Goal: Transaction & Acquisition: Purchase product/service

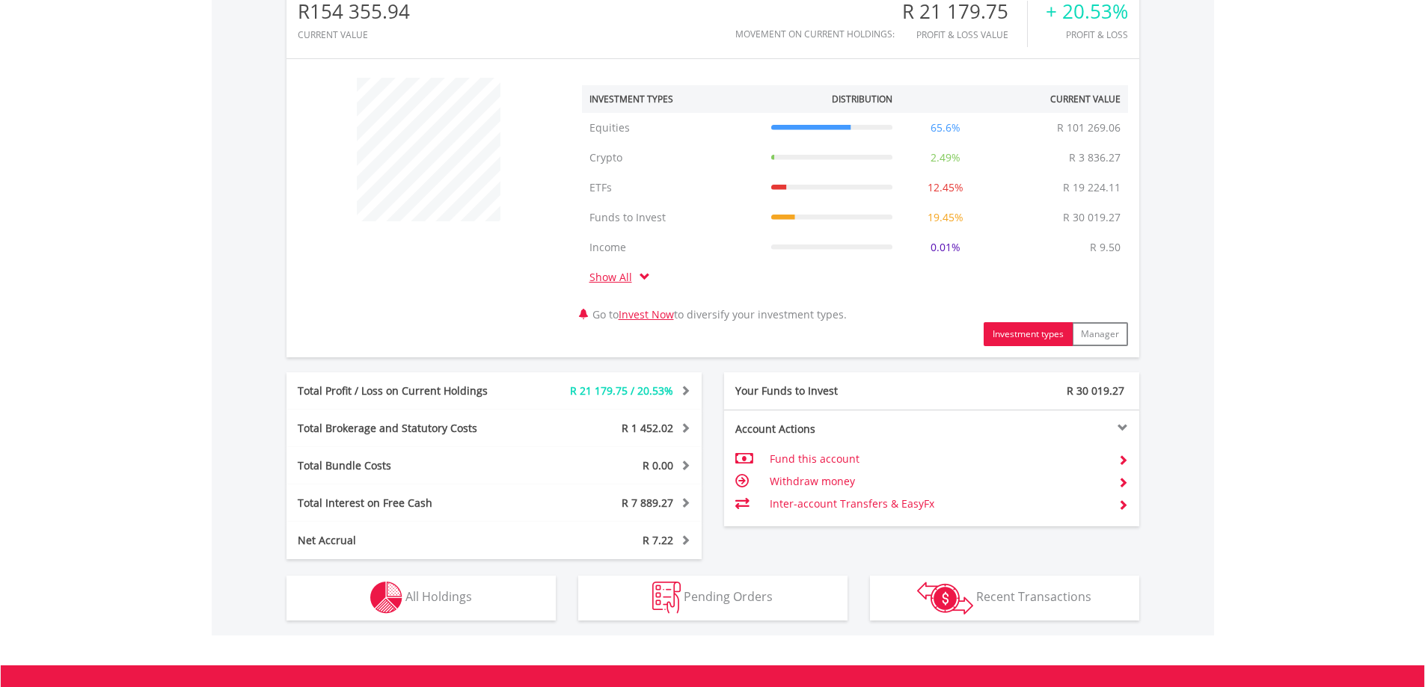
scroll to position [673, 0]
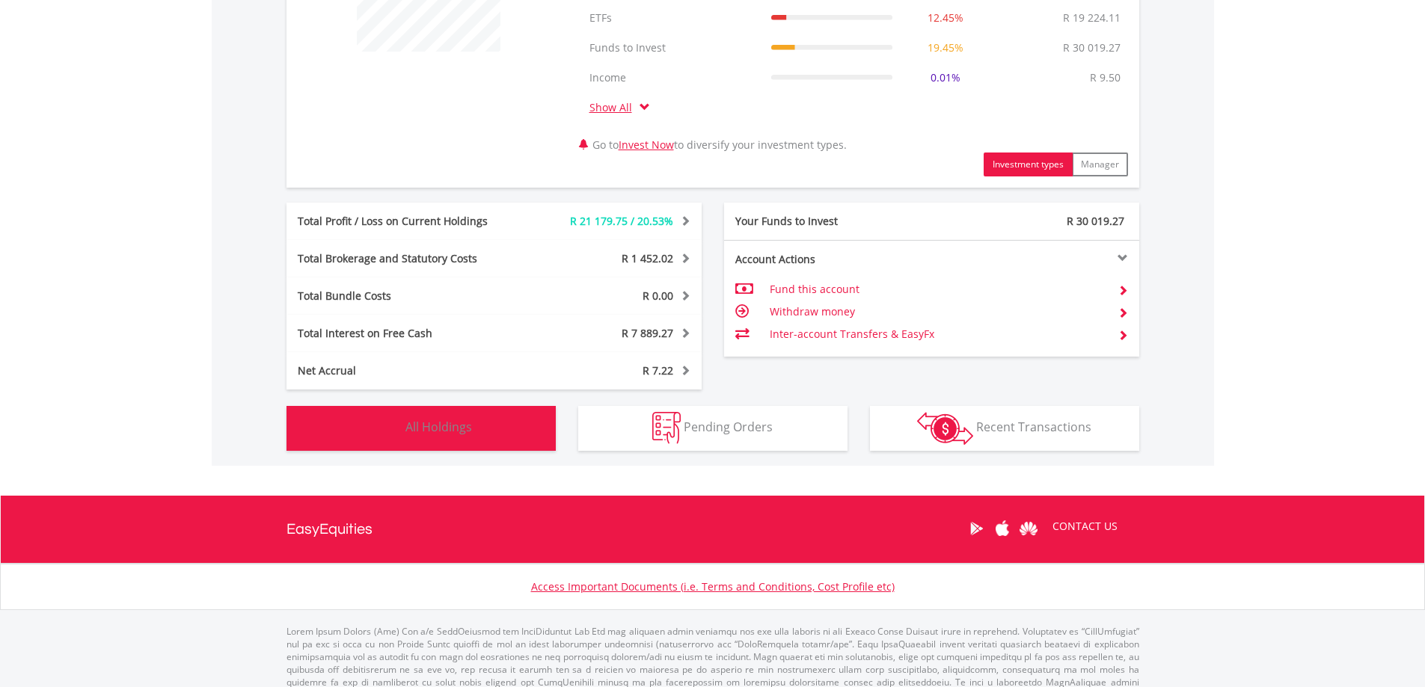
click at [487, 434] on button "Holdings All Holdings" at bounding box center [420, 428] width 269 height 45
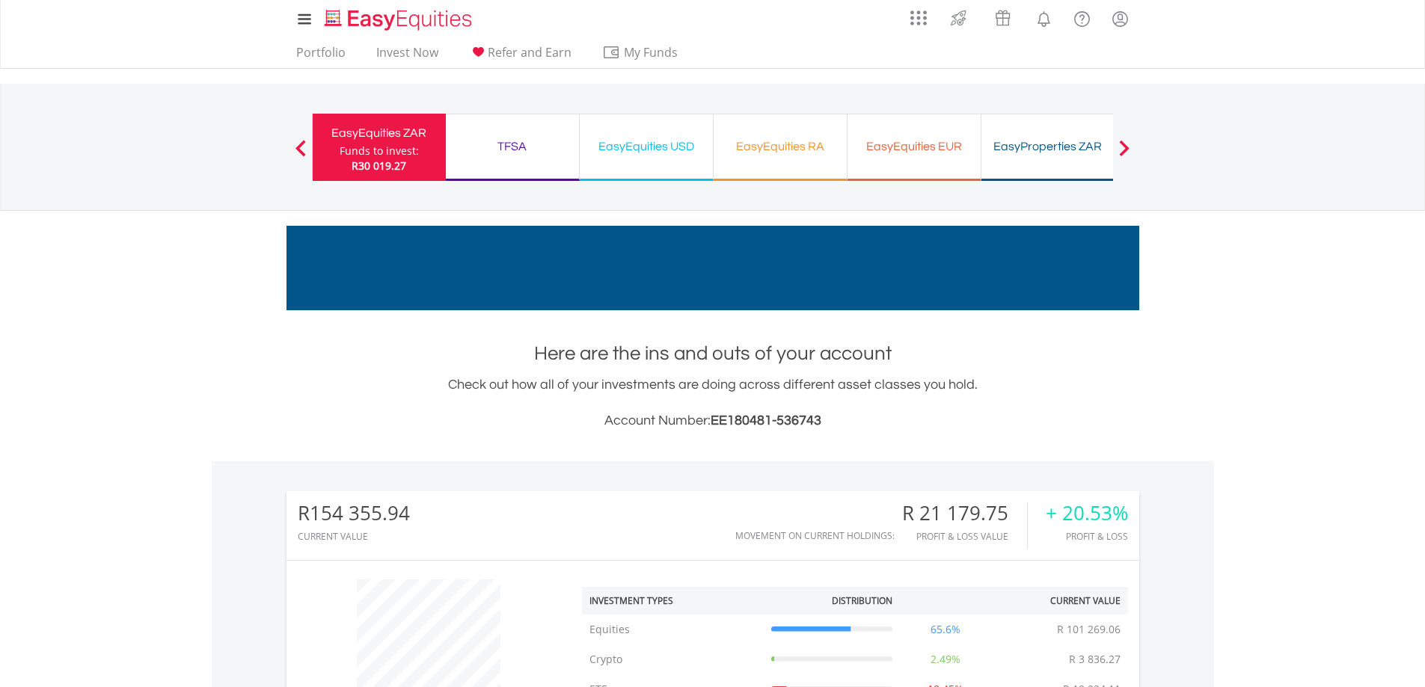
scroll to position [0, 0]
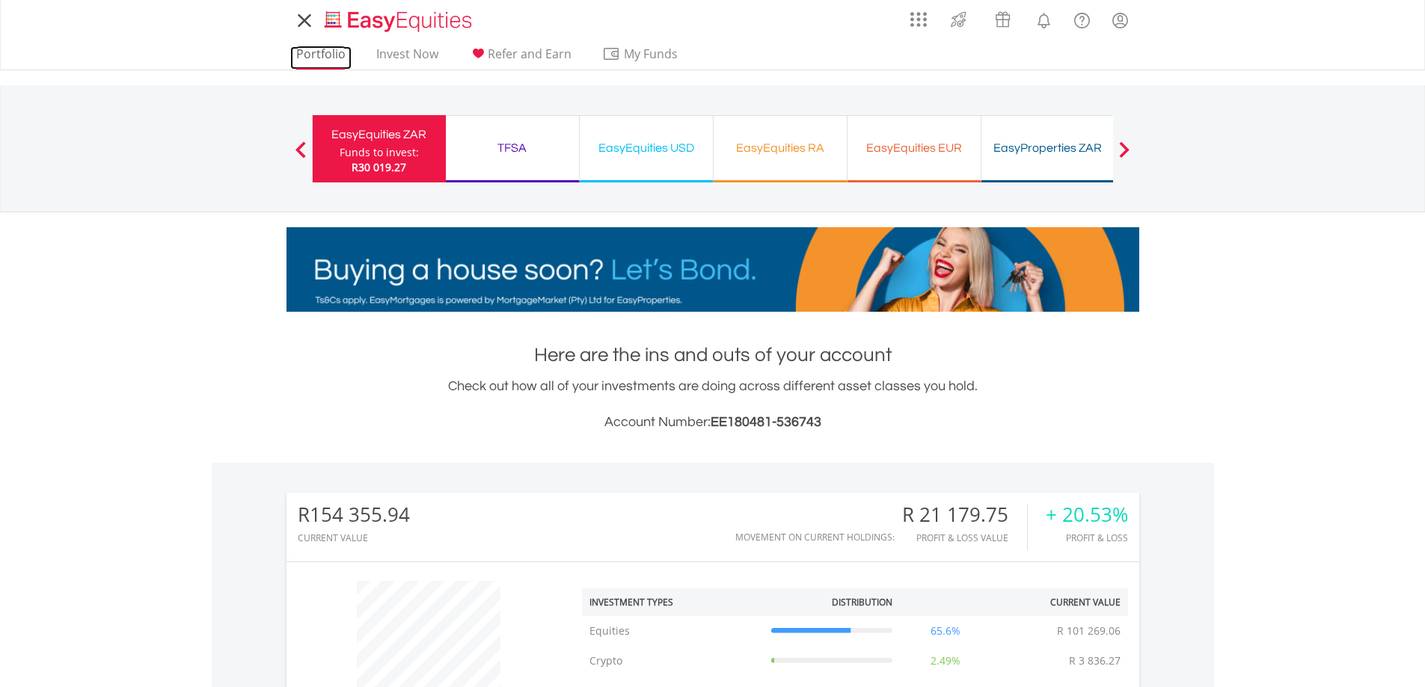
click at [328, 54] on link "Portfolio" at bounding box center [320, 57] width 61 height 23
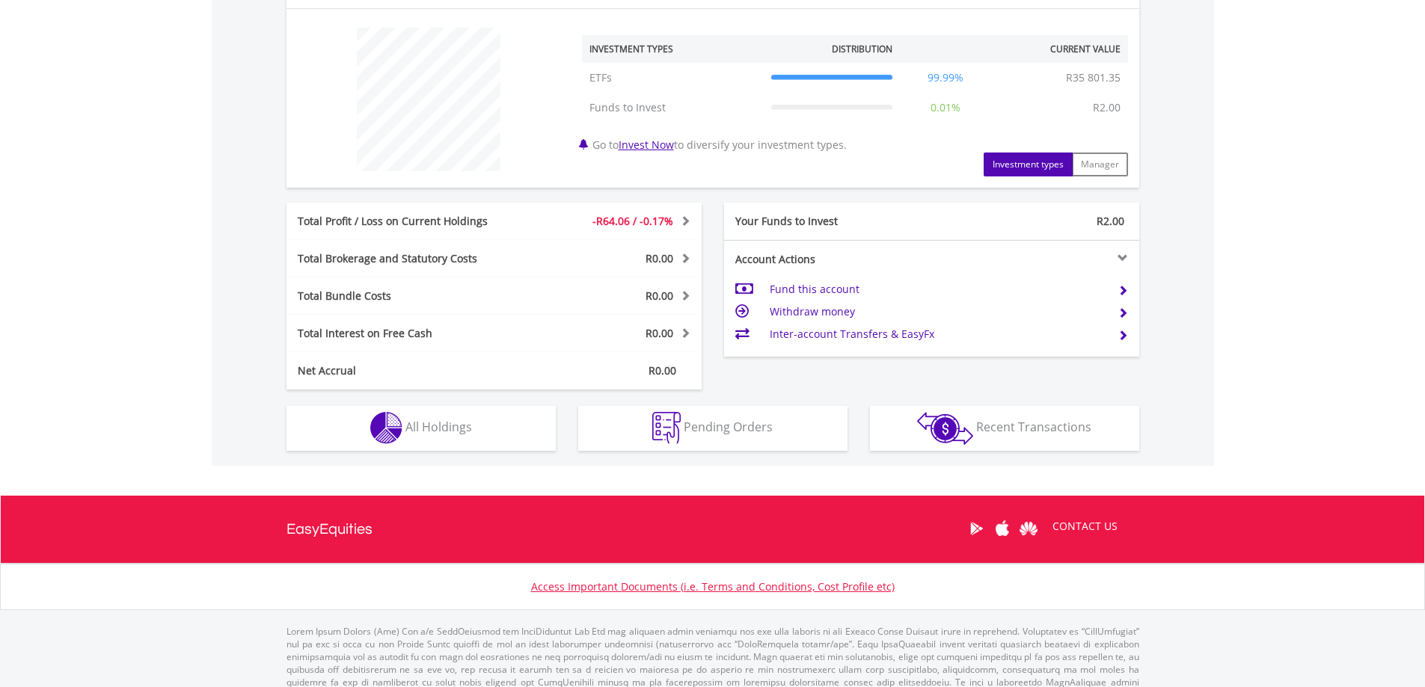
scroll to position [578, 0]
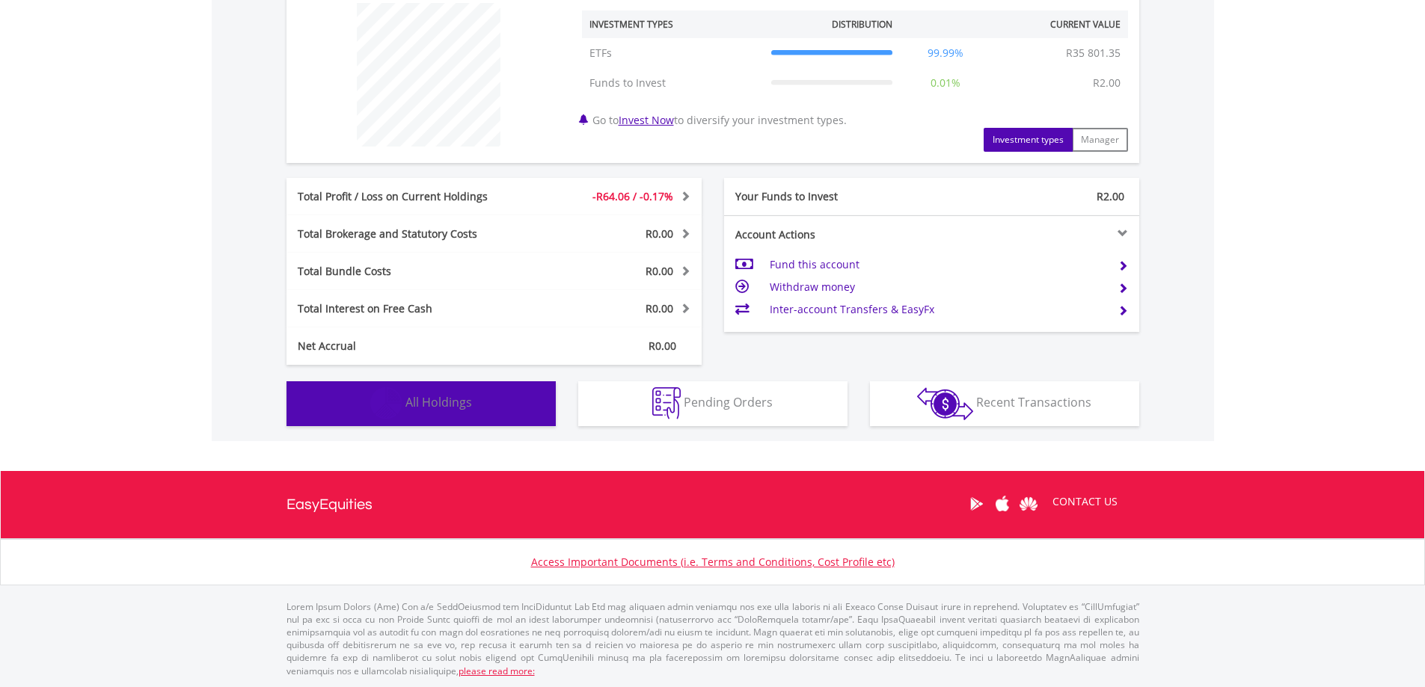
click at [470, 408] on span "All Holdings" at bounding box center [438, 402] width 67 height 16
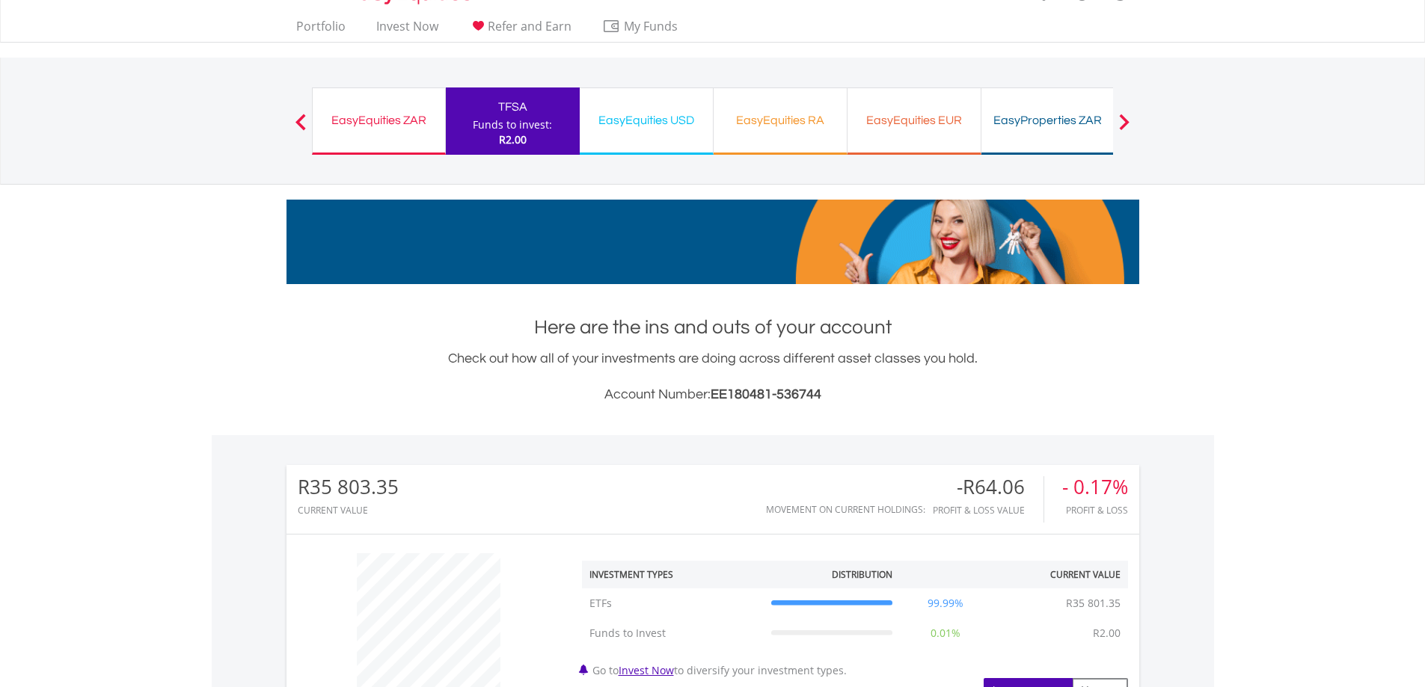
scroll to position [0, 0]
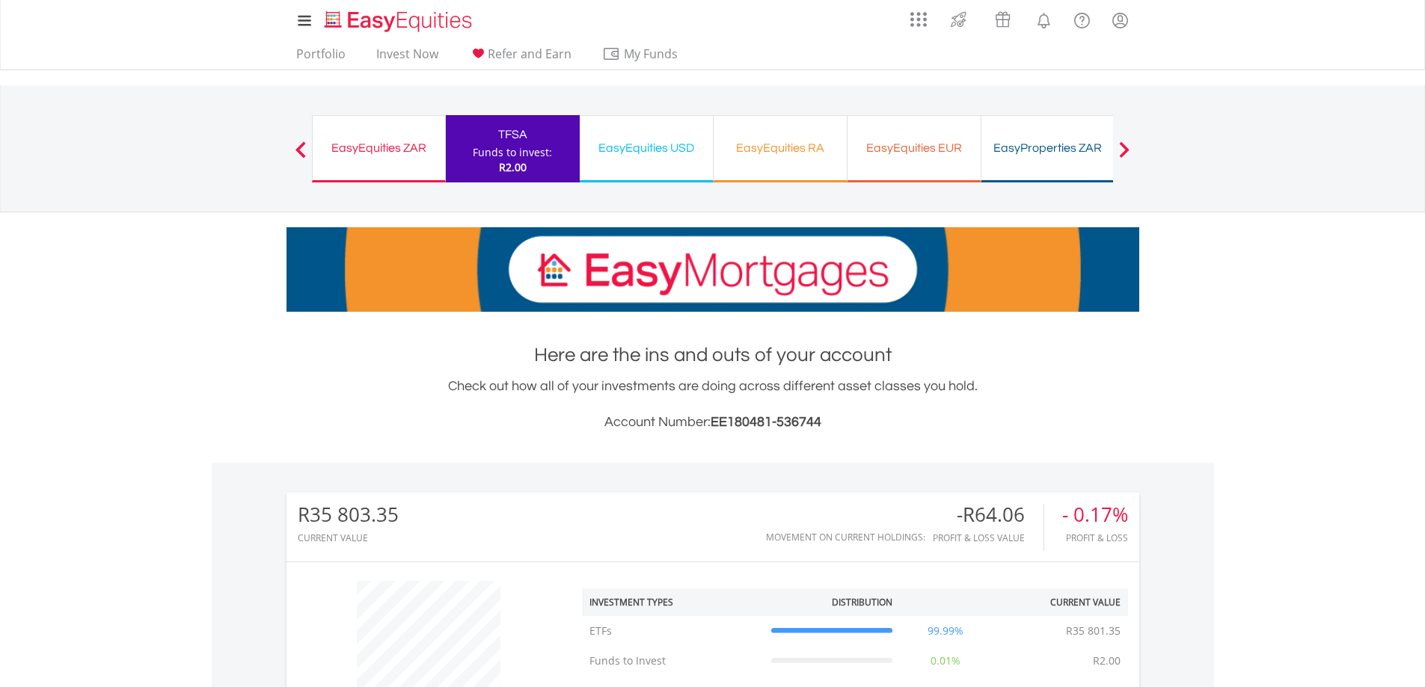
click at [740, 158] on div "EasyEquities RA" at bounding box center [779, 148] width 115 height 21
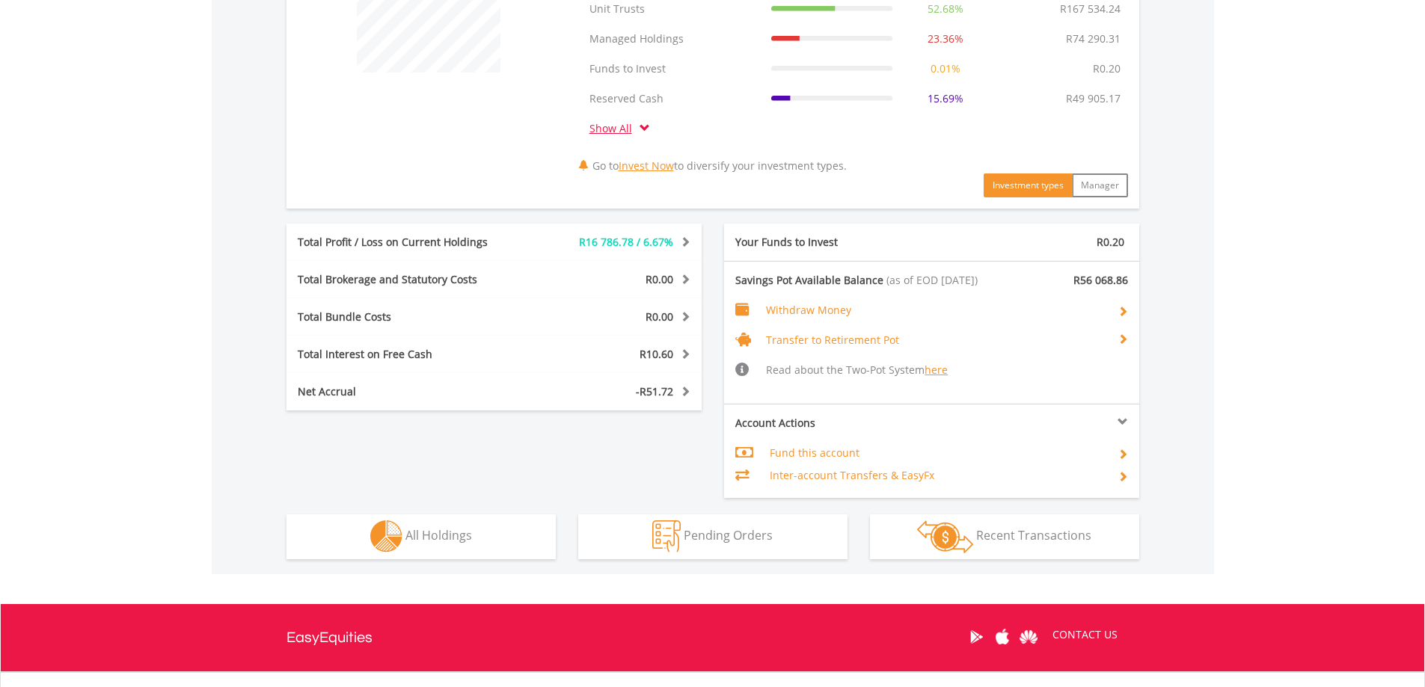
scroll to position [748, 0]
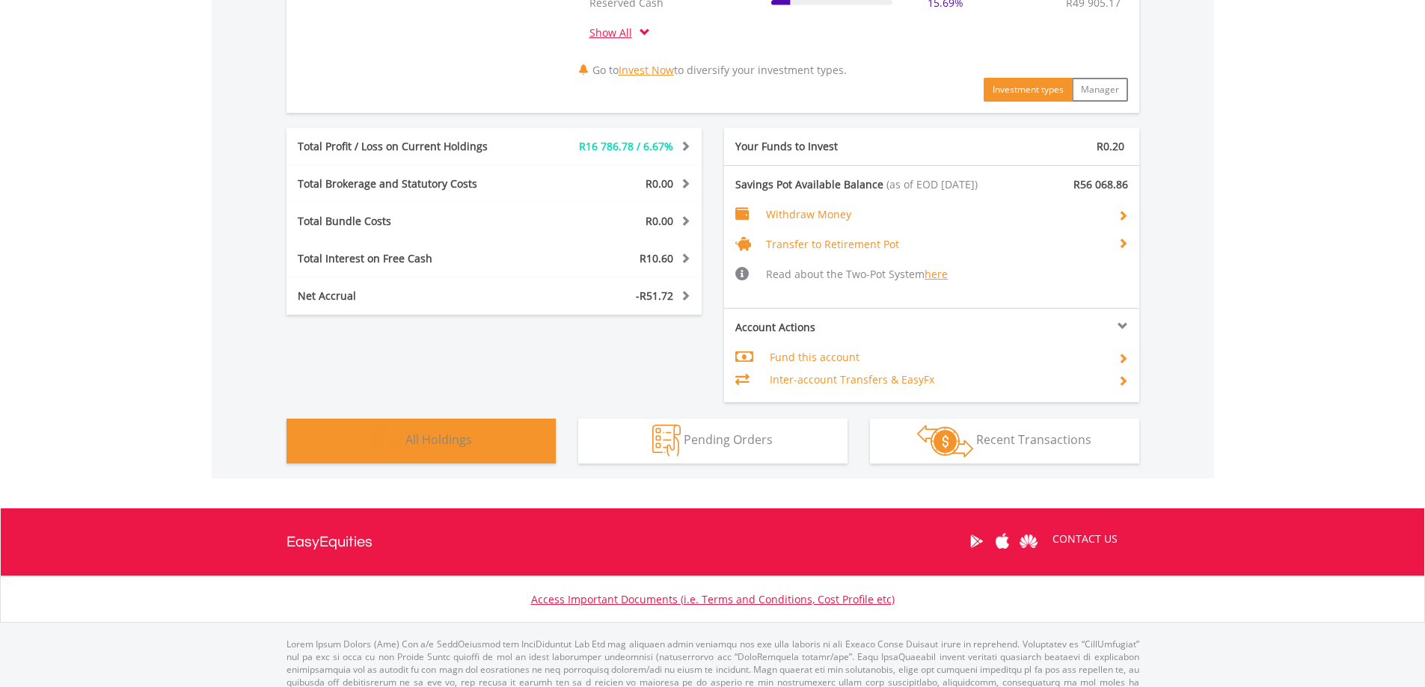
click at [459, 444] on span "All Holdings" at bounding box center [438, 439] width 67 height 16
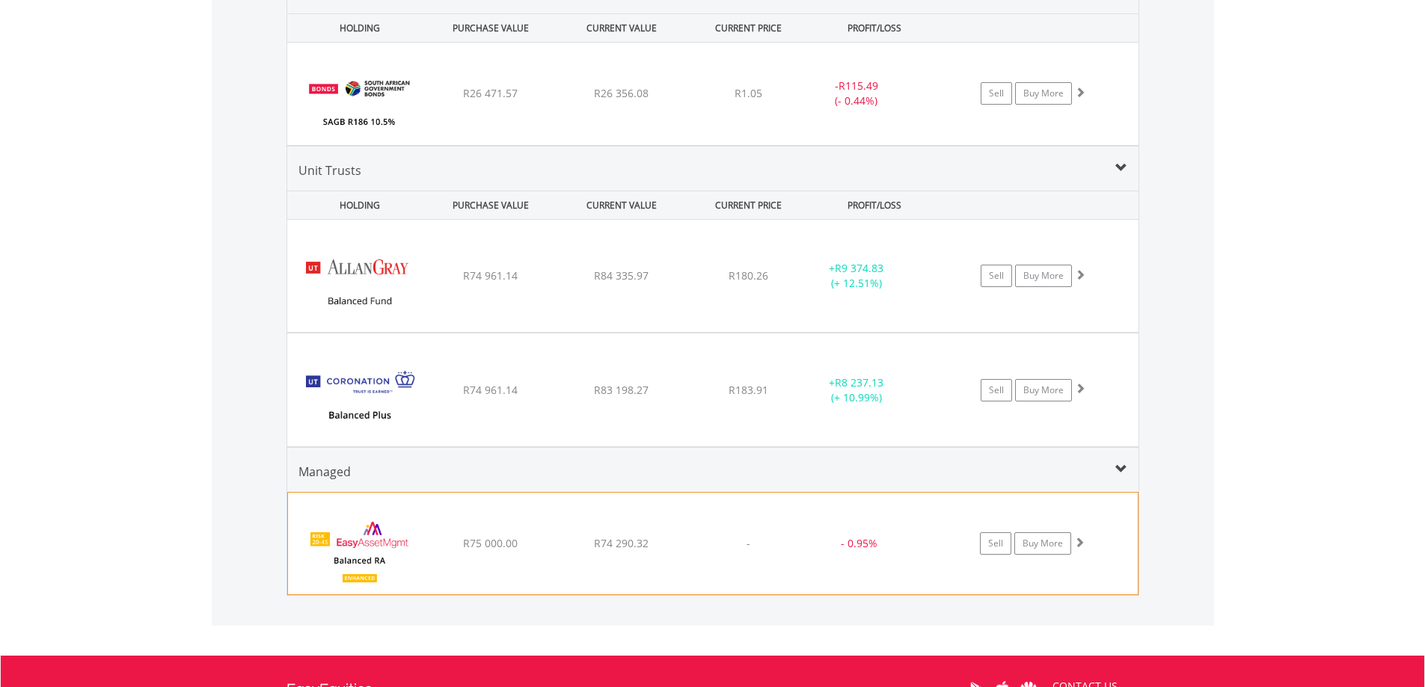
scroll to position [1331, 0]
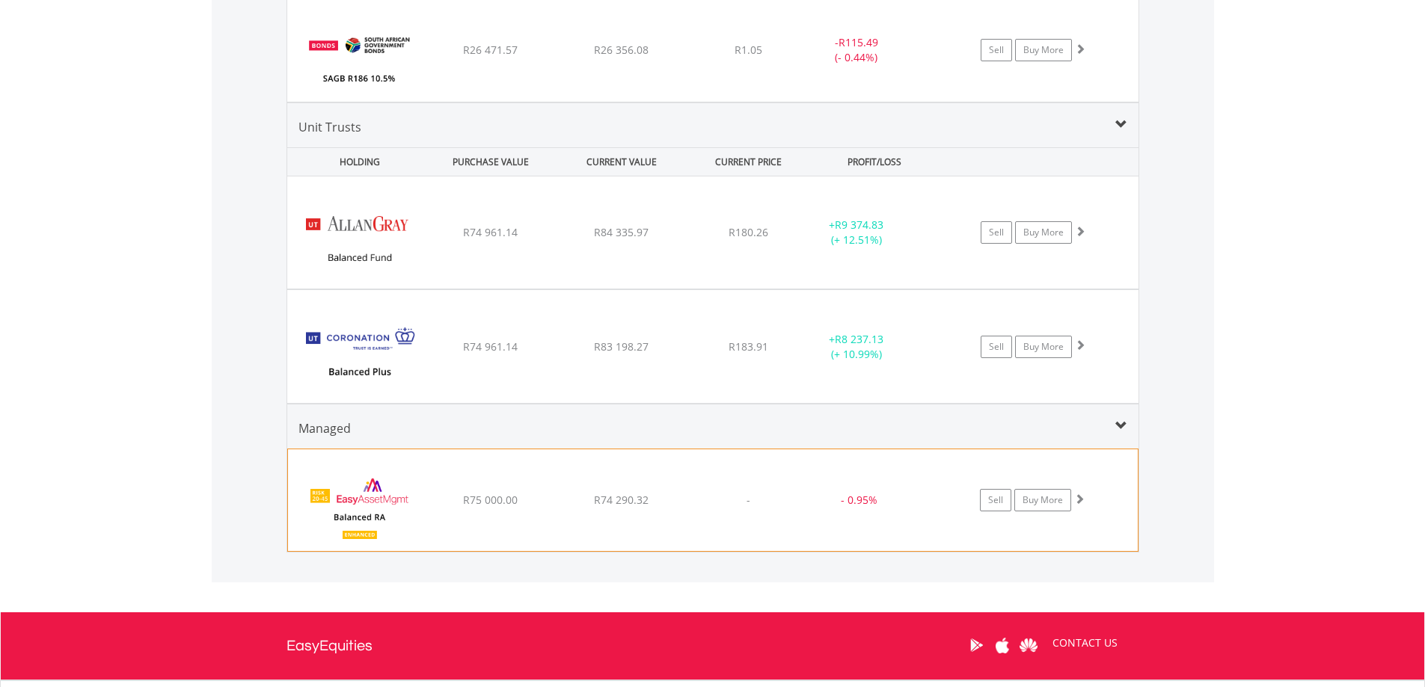
click at [1096, 502] on div "Sell Buy More" at bounding box center [1038, 500] width 195 height 22
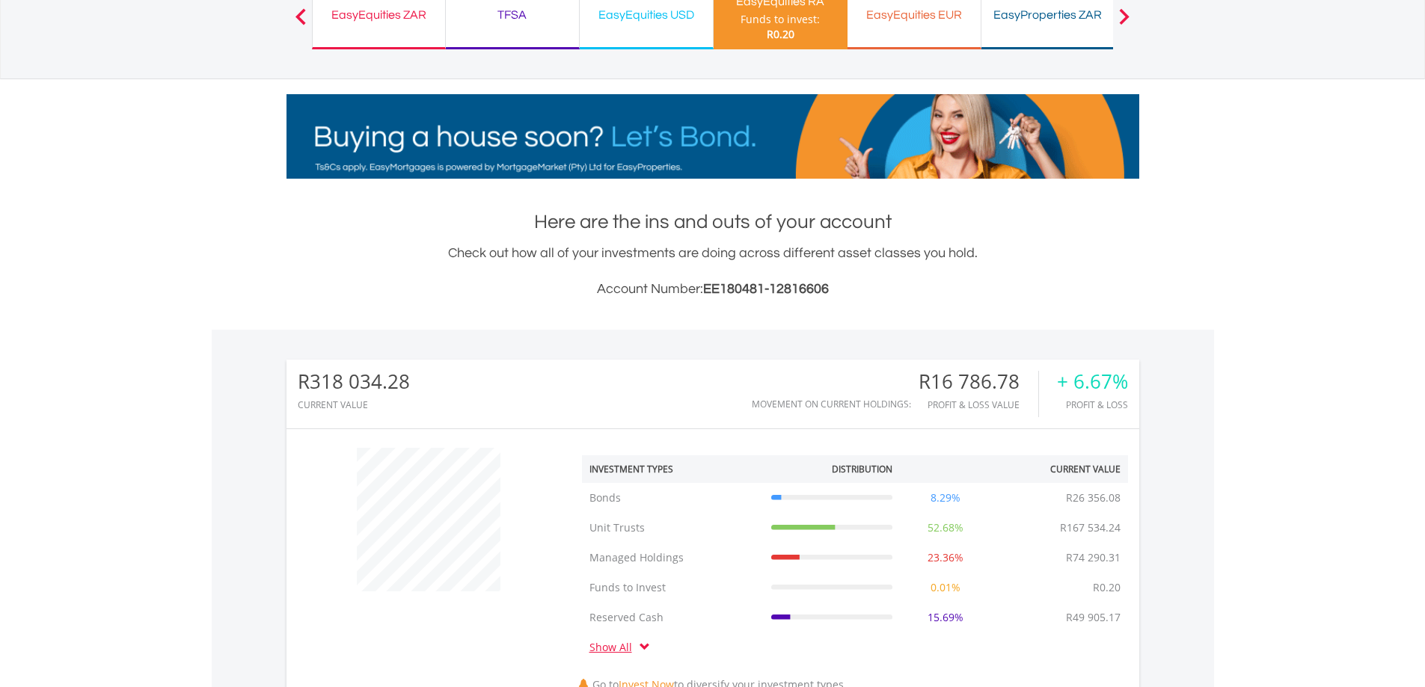
scroll to position [60, 0]
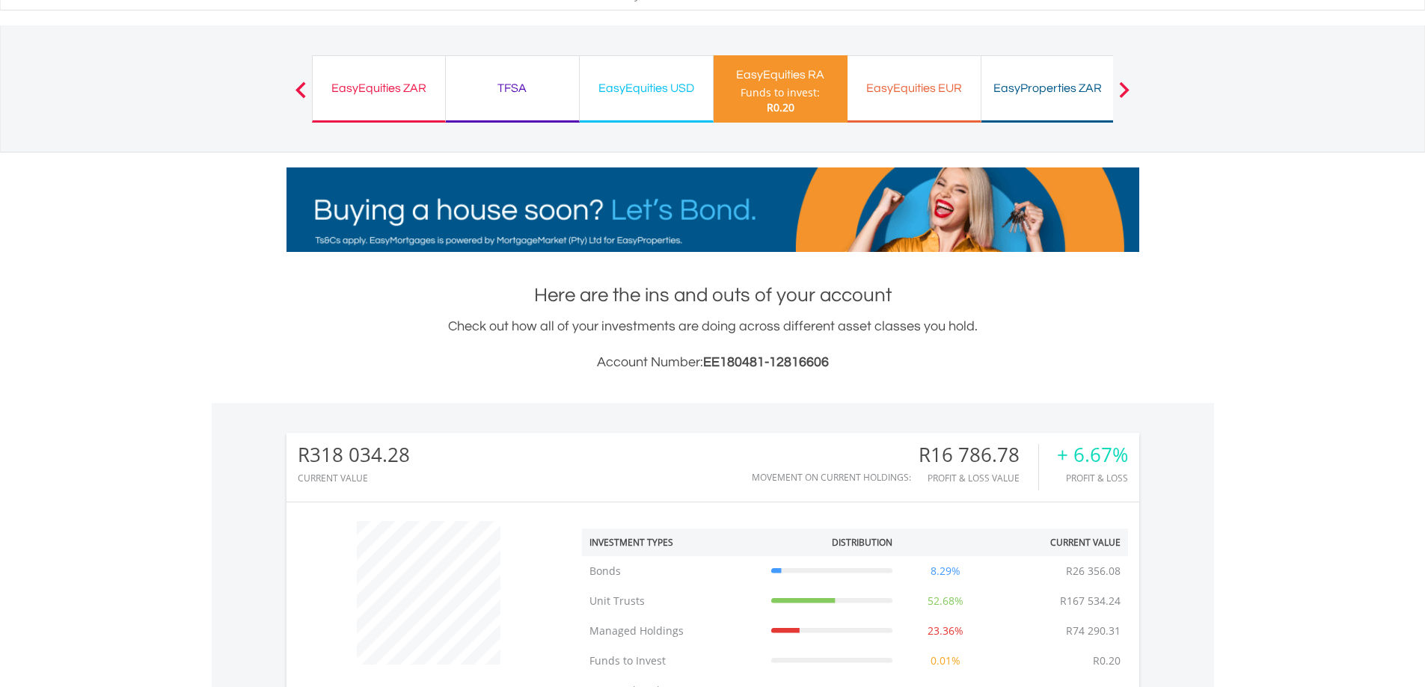
click at [663, 94] on div "EasyEquities USD" at bounding box center [646, 88] width 115 height 21
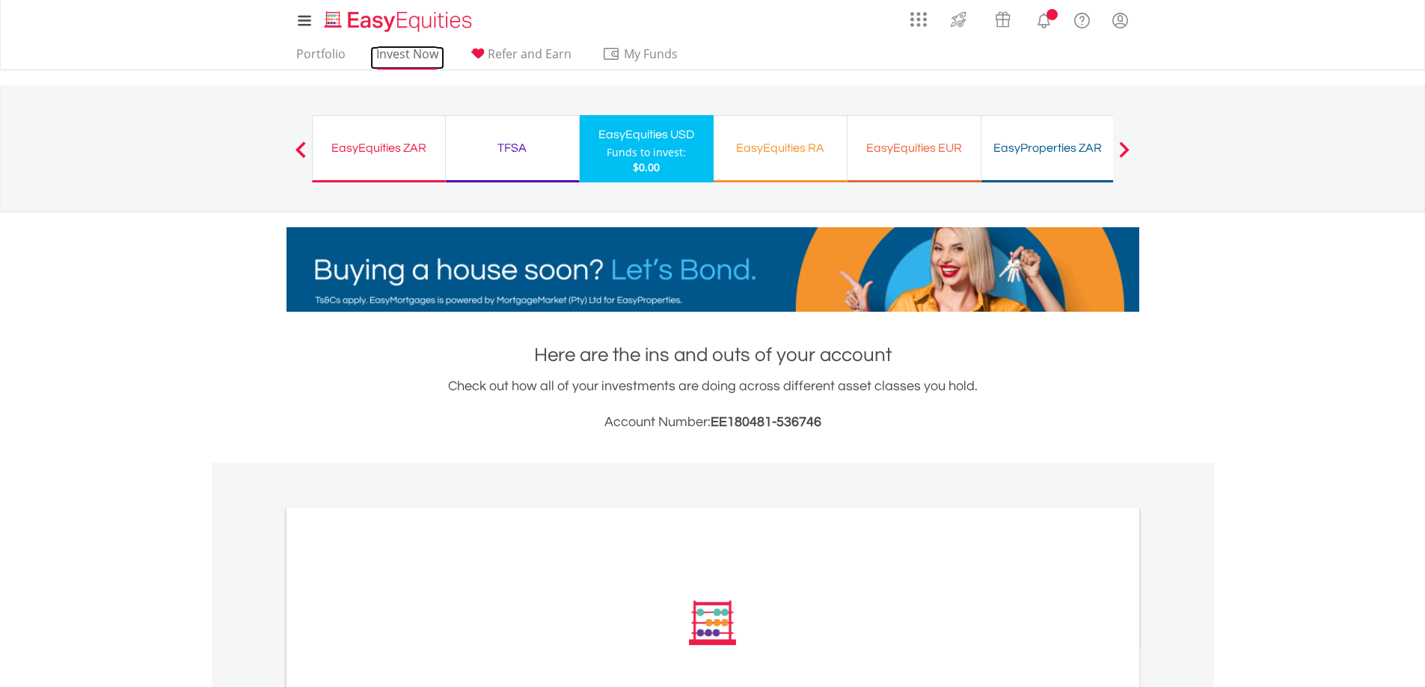
click at [404, 53] on link "Invest Now" at bounding box center [407, 57] width 74 height 23
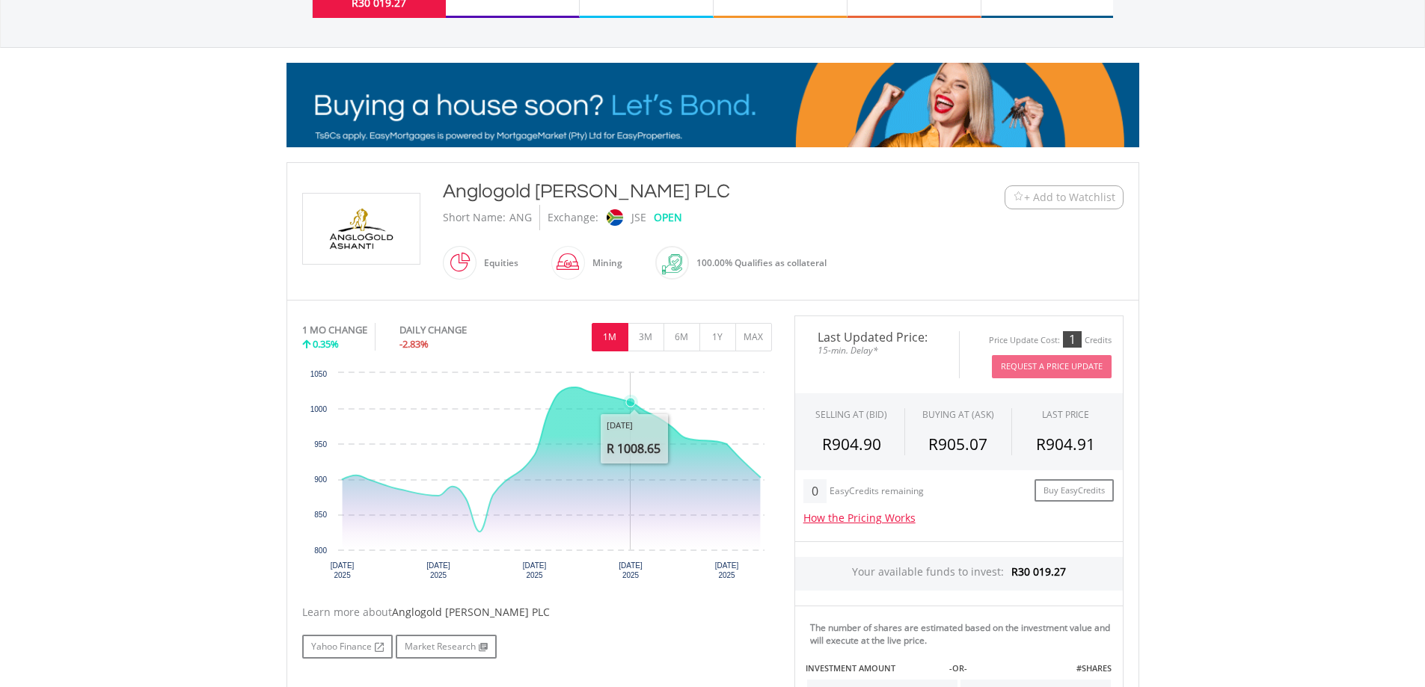
scroll to position [150, 0]
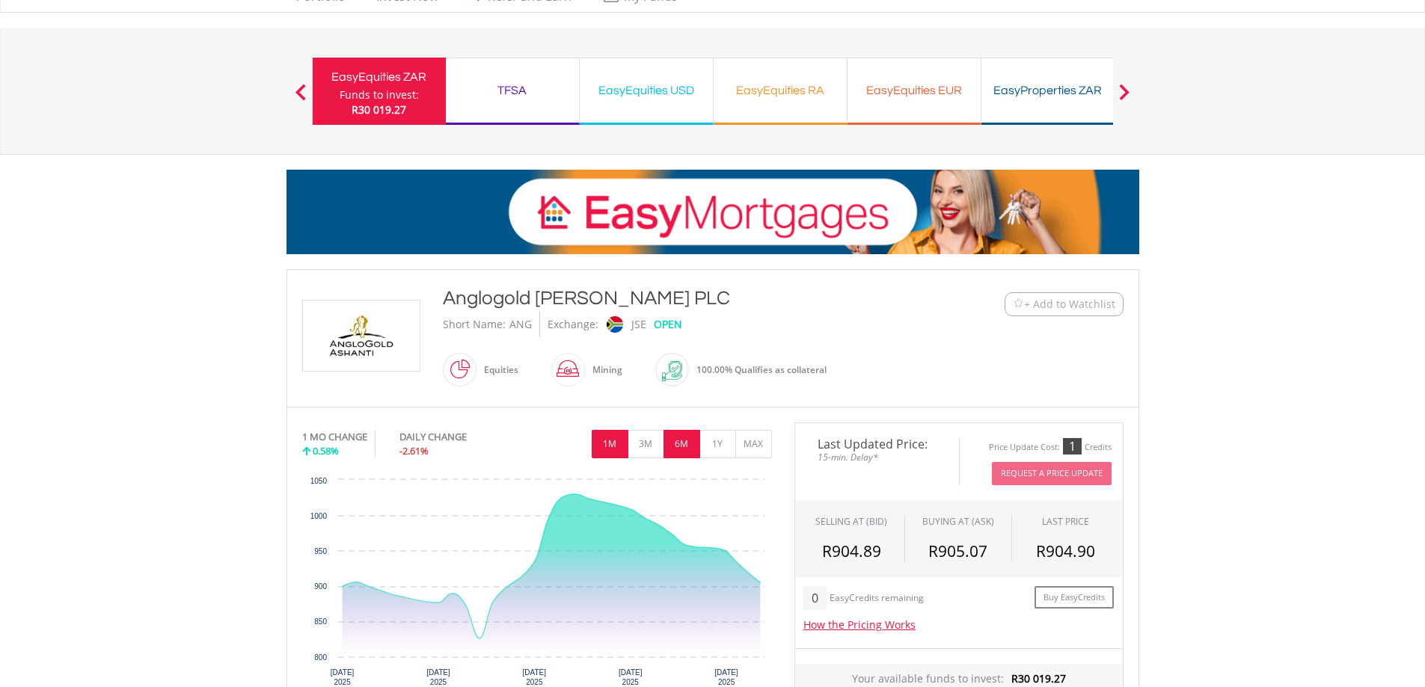
scroll to position [75, 0]
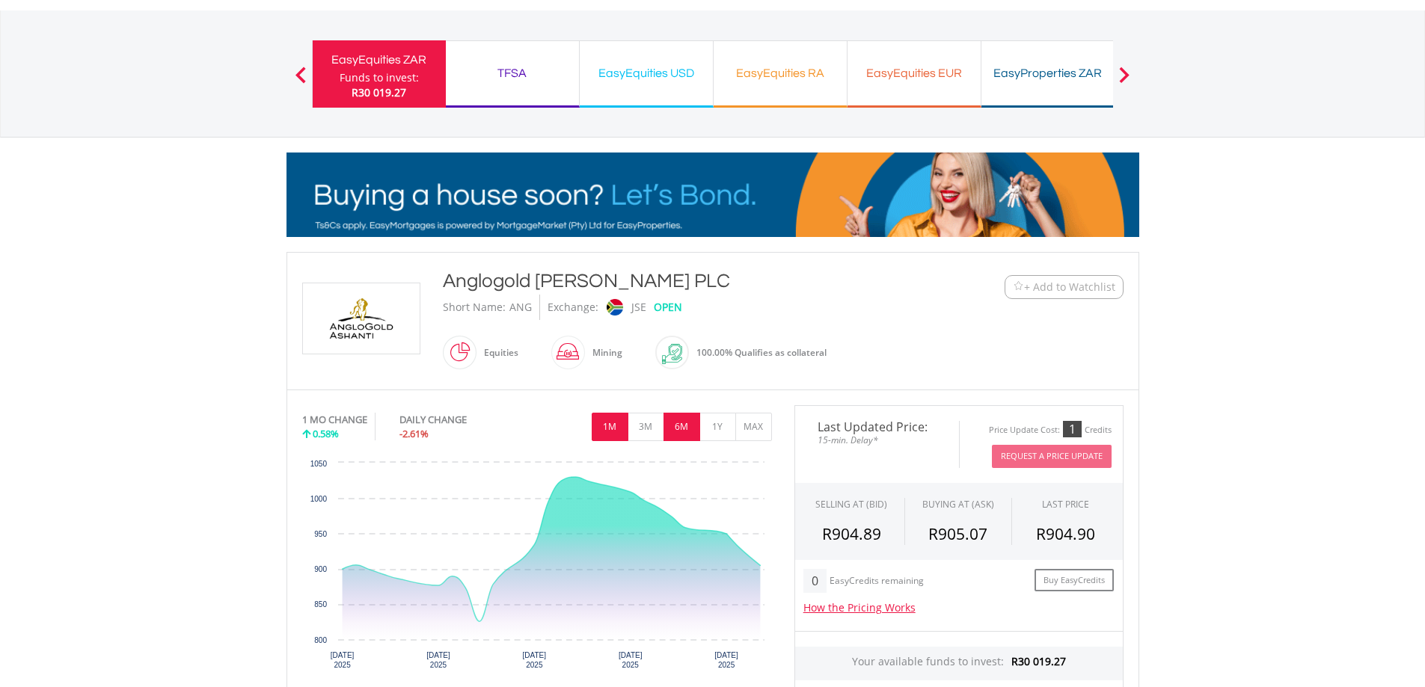
click at [687, 429] on button "6M" at bounding box center [681, 427] width 37 height 28
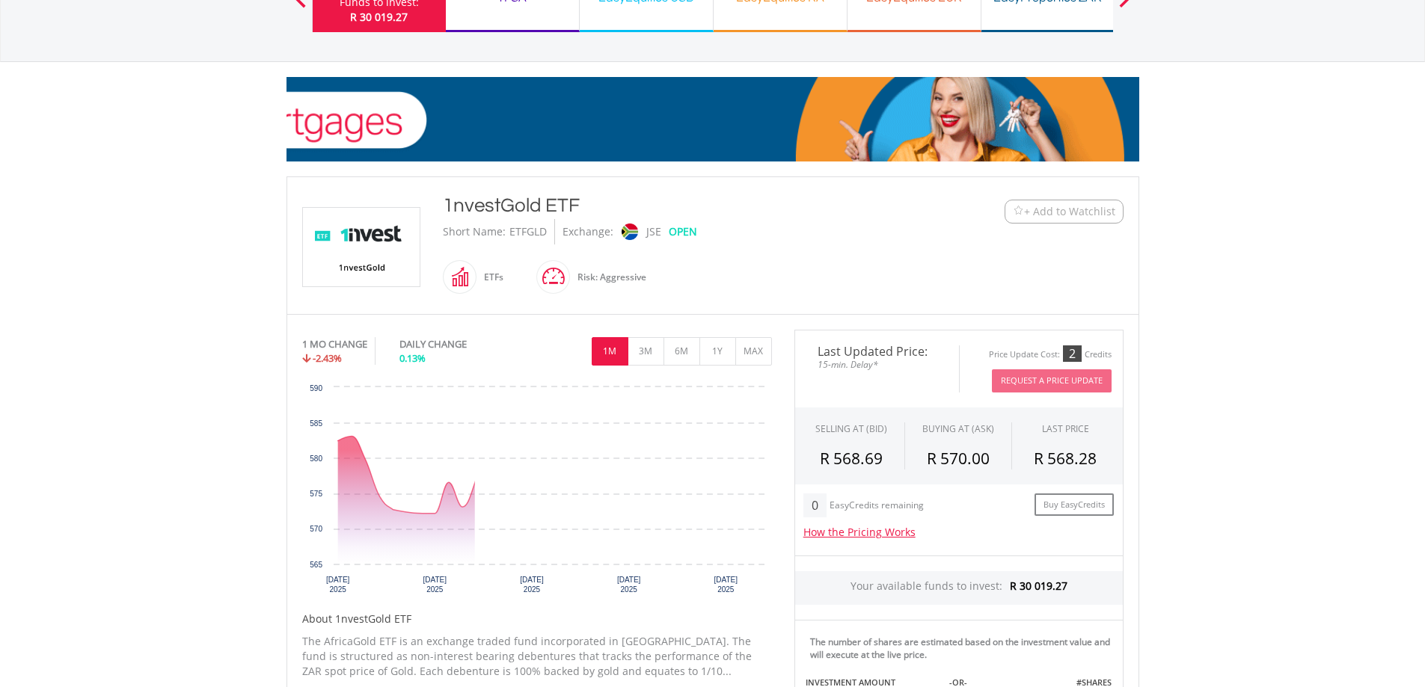
scroll to position [224, 0]
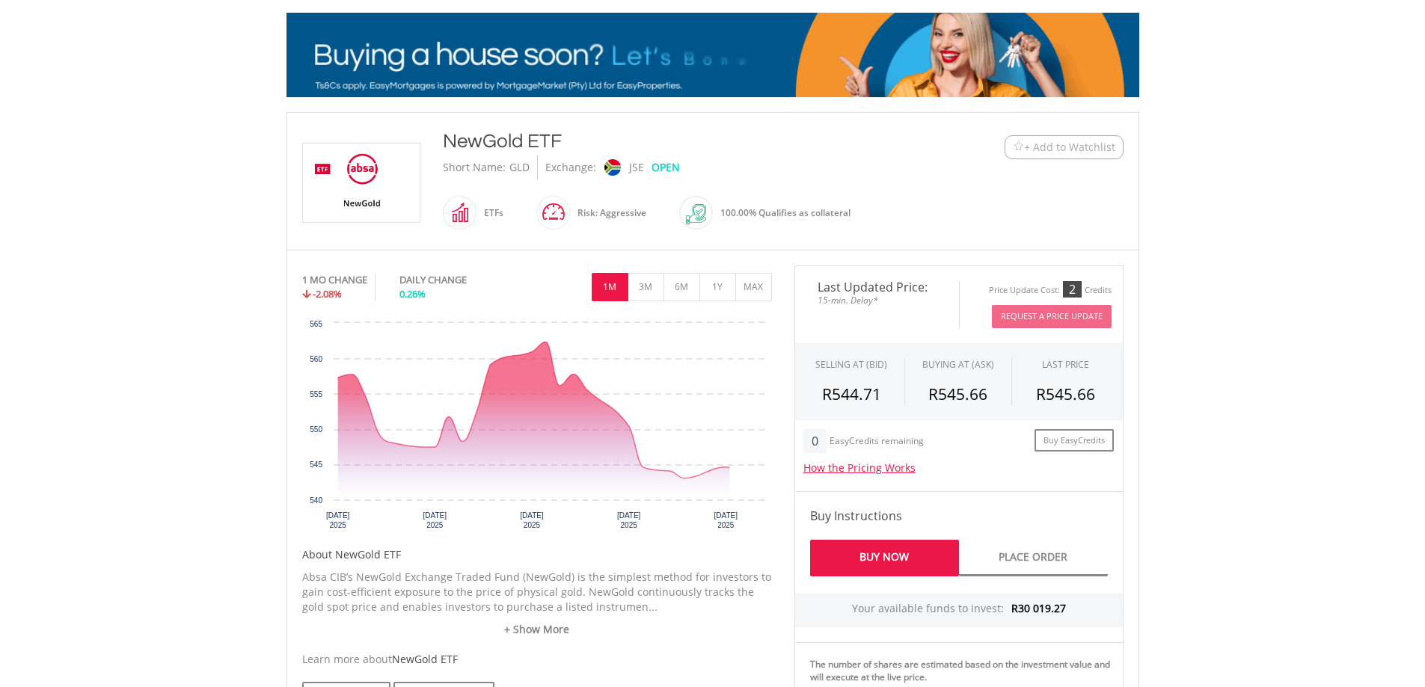
scroll to position [224, 0]
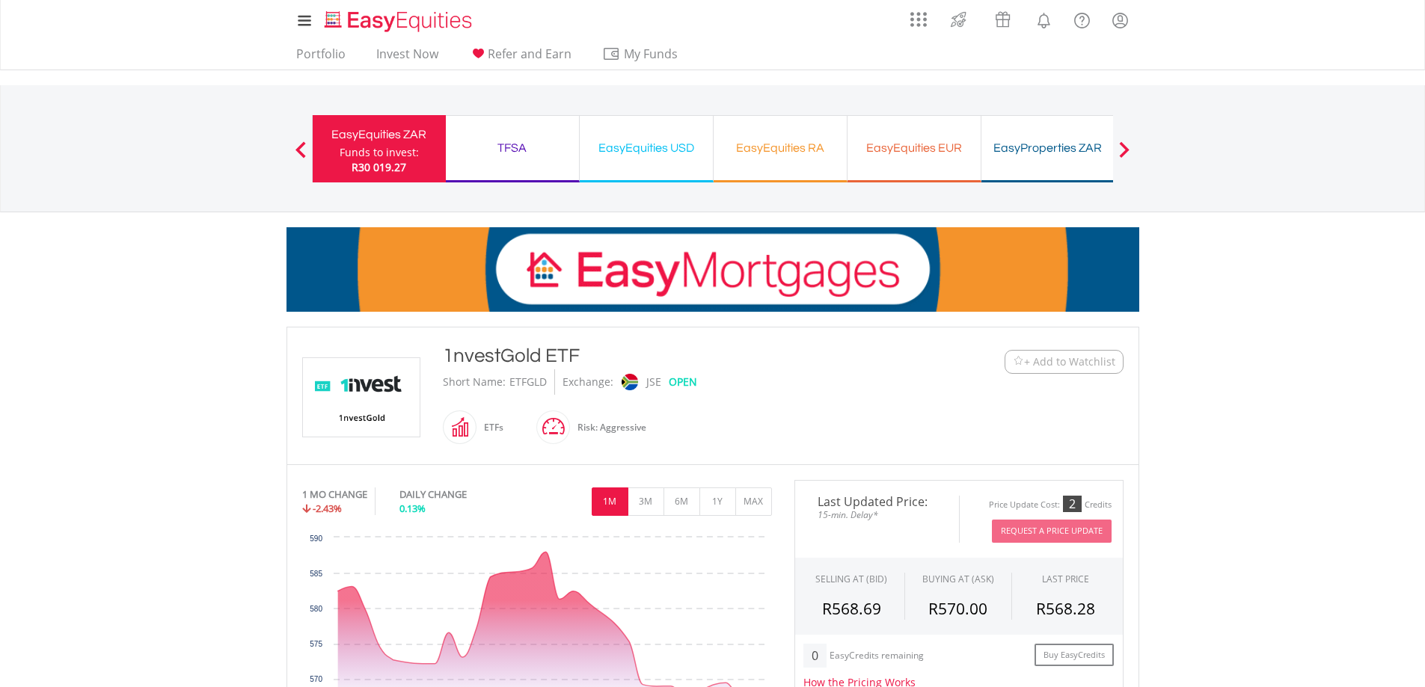
click at [526, 150] on div "TFSA" at bounding box center [512, 148] width 115 height 21
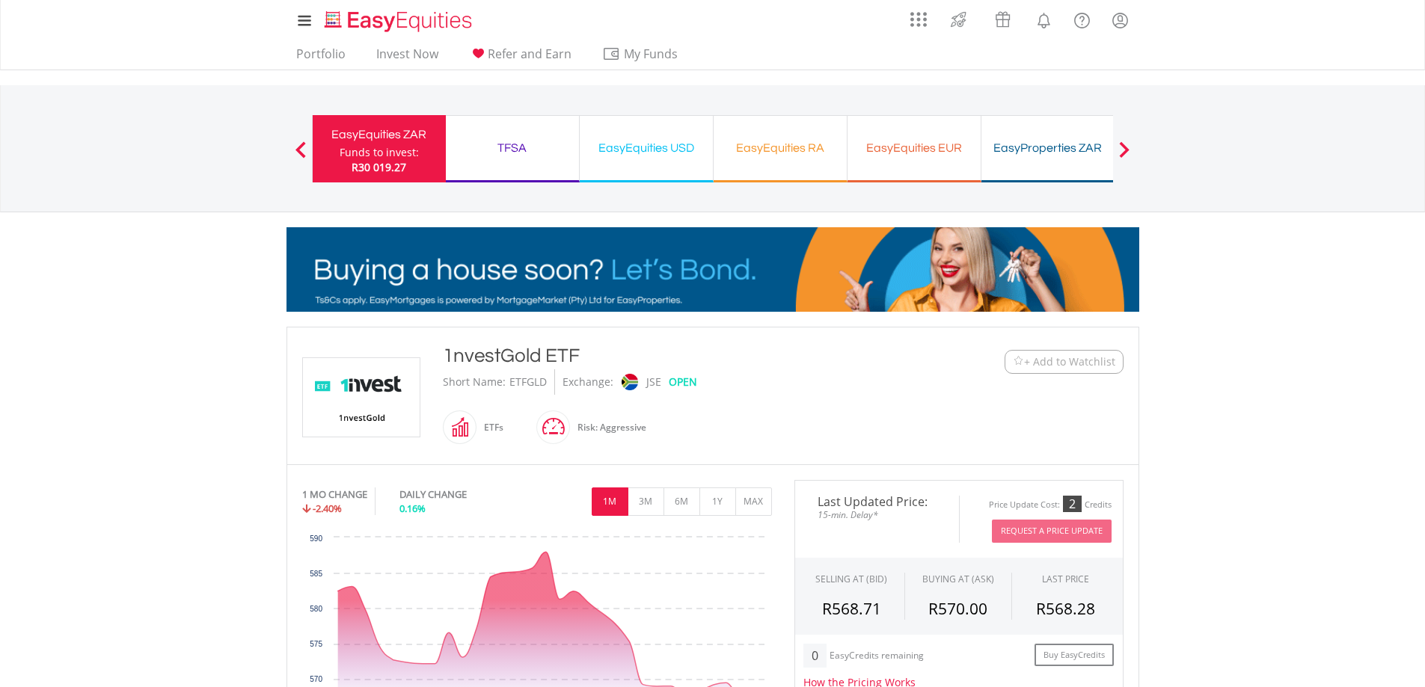
click at [526, 149] on div "TFSA" at bounding box center [512, 148] width 115 height 21
click at [509, 52] on span "Refer and Earn" at bounding box center [530, 54] width 84 height 16
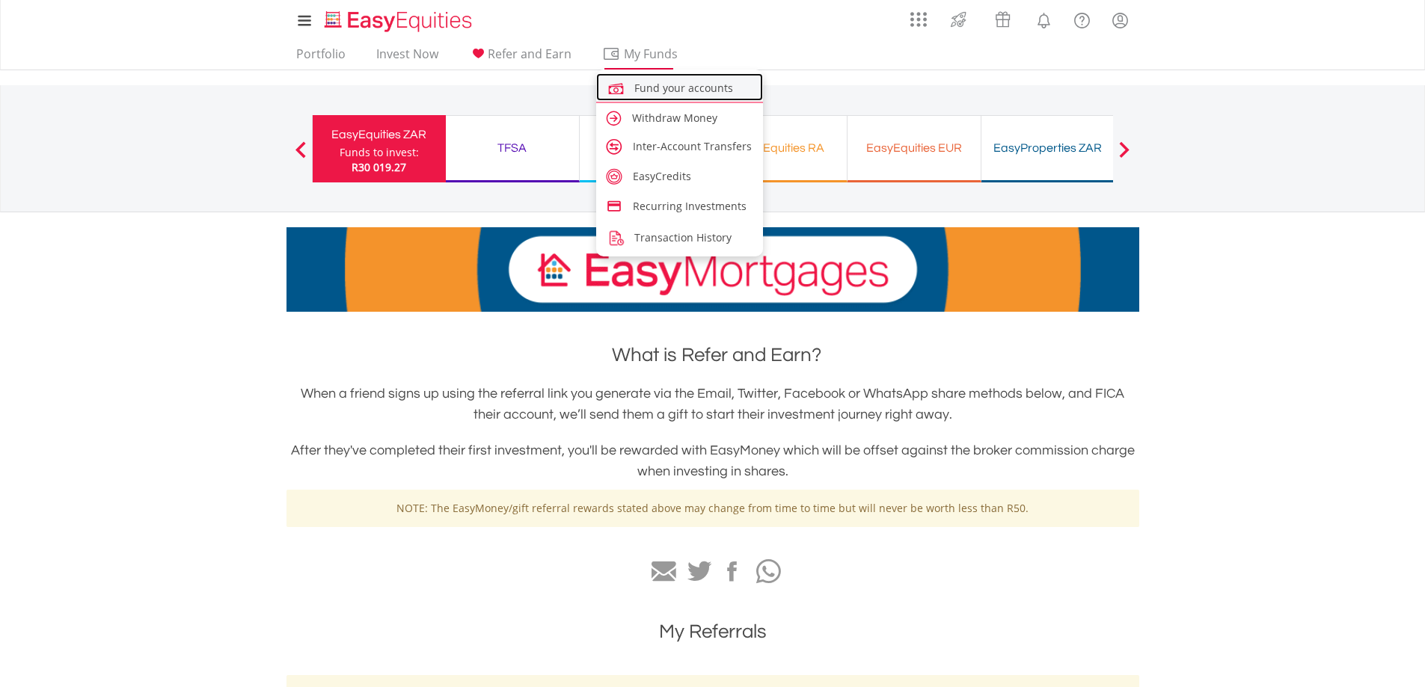
click at [645, 88] on span "Fund your accounts" at bounding box center [683, 88] width 99 height 14
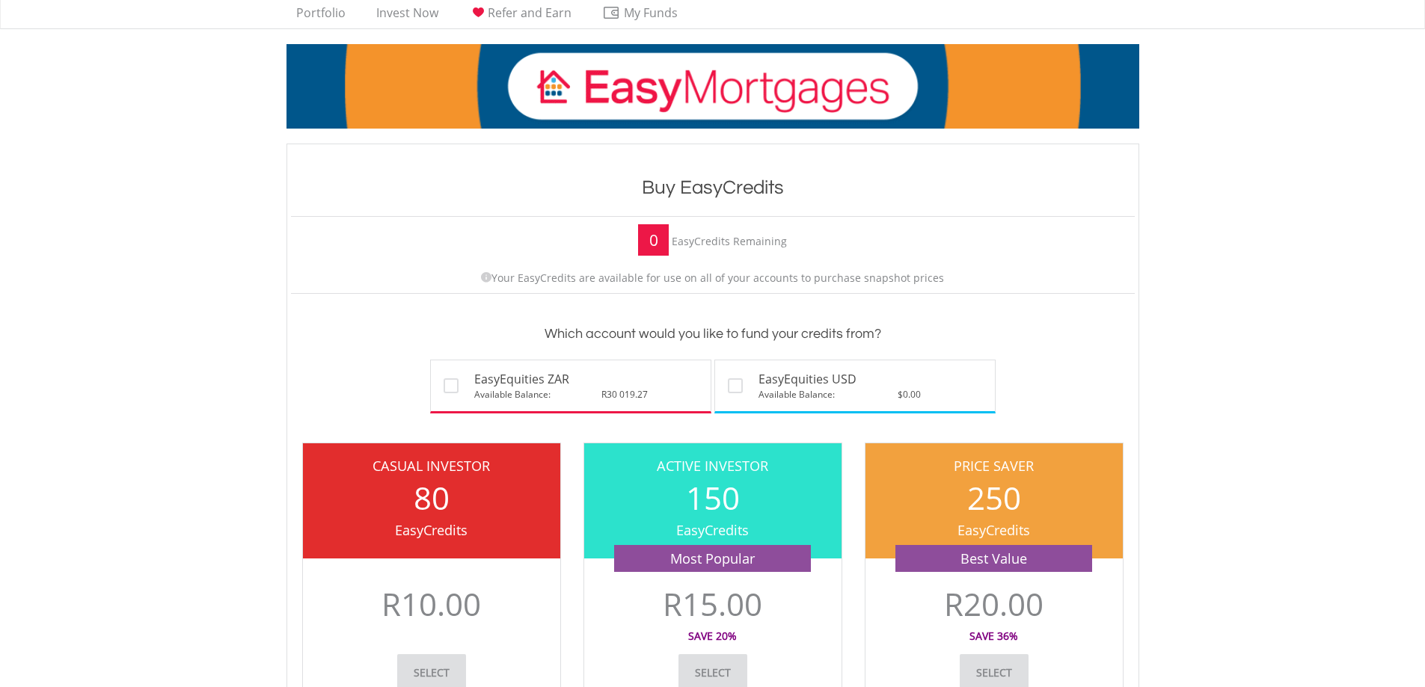
scroll to position [75, 0]
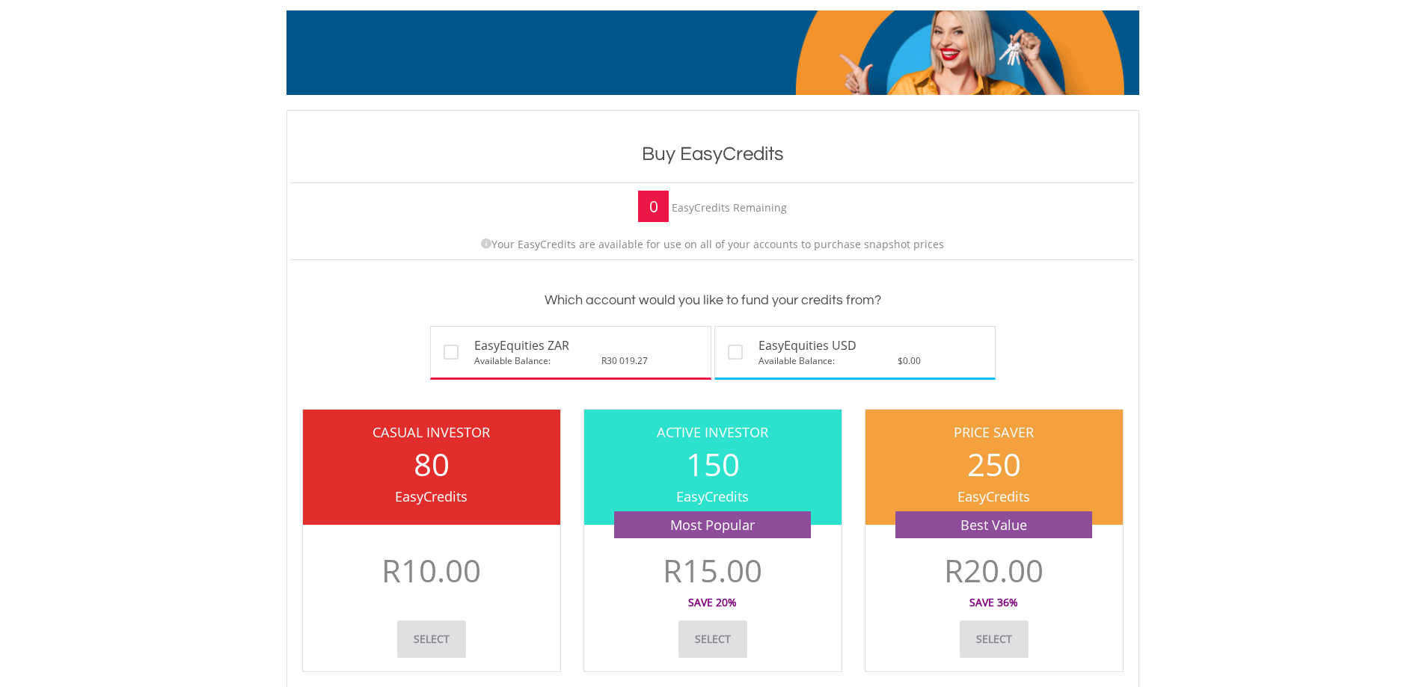
drag, startPoint x: 948, startPoint y: 244, endPoint x: 752, endPoint y: 241, distance: 195.9
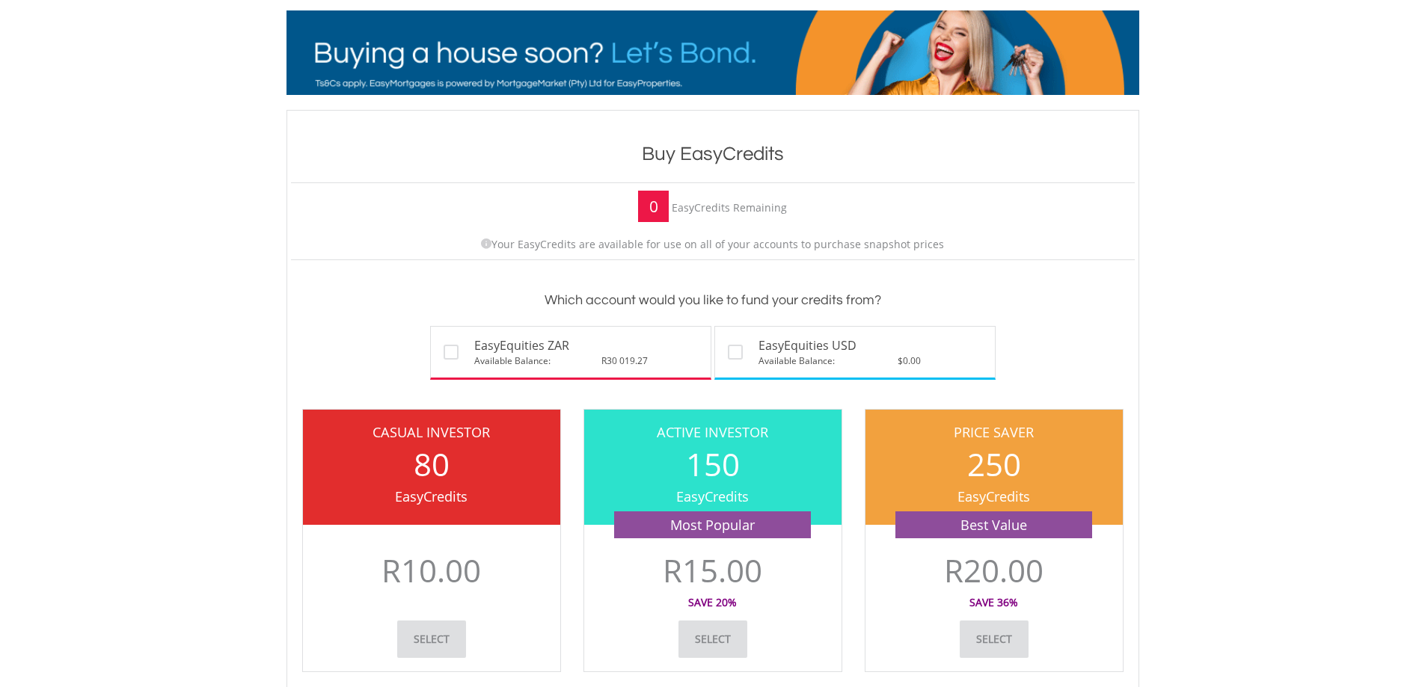
click at [752, 241] on p "Your EasyCredits are available for use on all of your accounts to purchase snap…" at bounding box center [712, 244] width 829 height 15
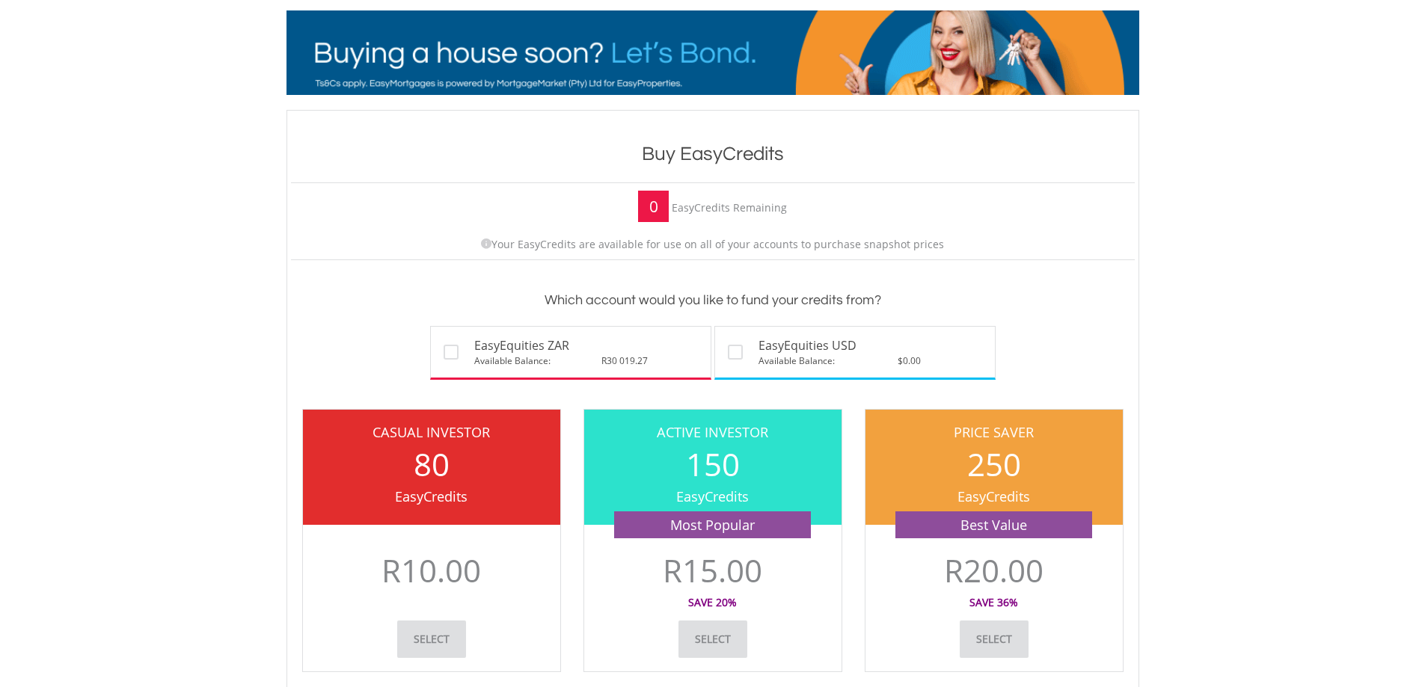
click at [1025, 231] on div "0 EasyCredits Remaining Your EasyCredits are available for use on all of your a…" at bounding box center [713, 221] width 844 height 78
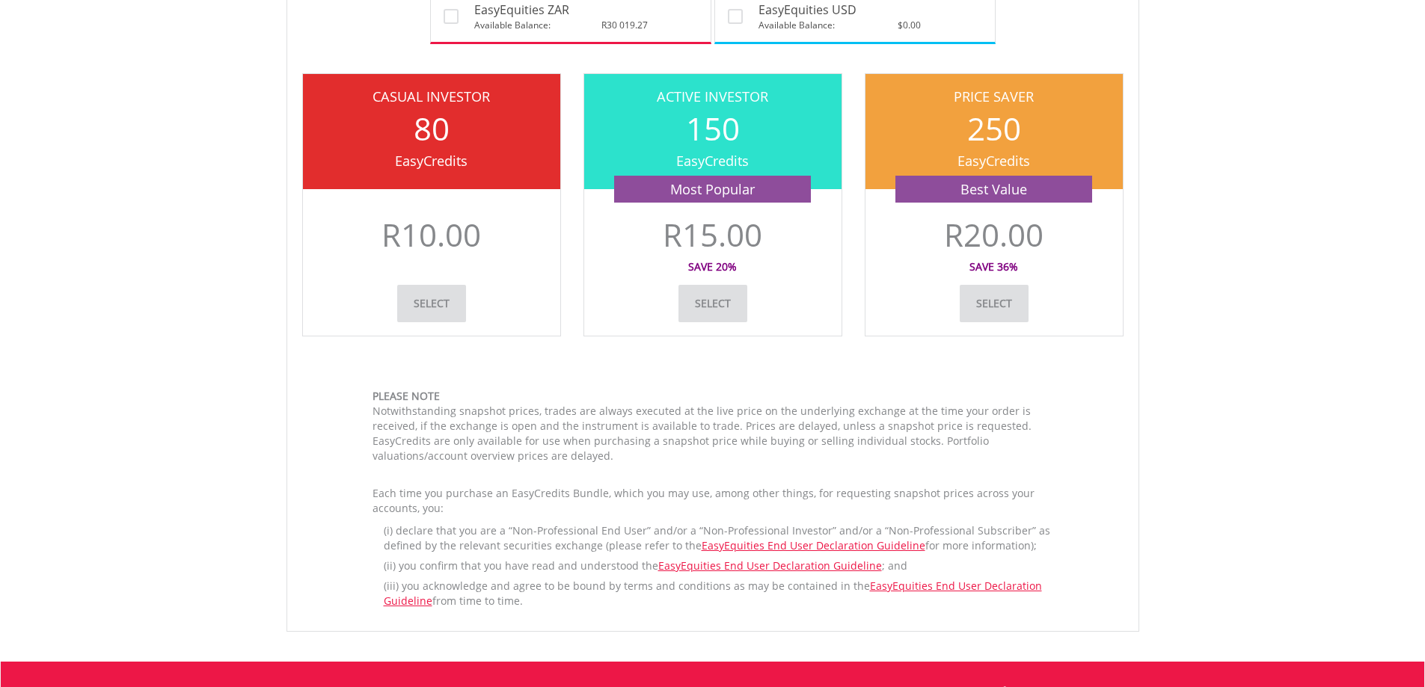
scroll to position [600, 0]
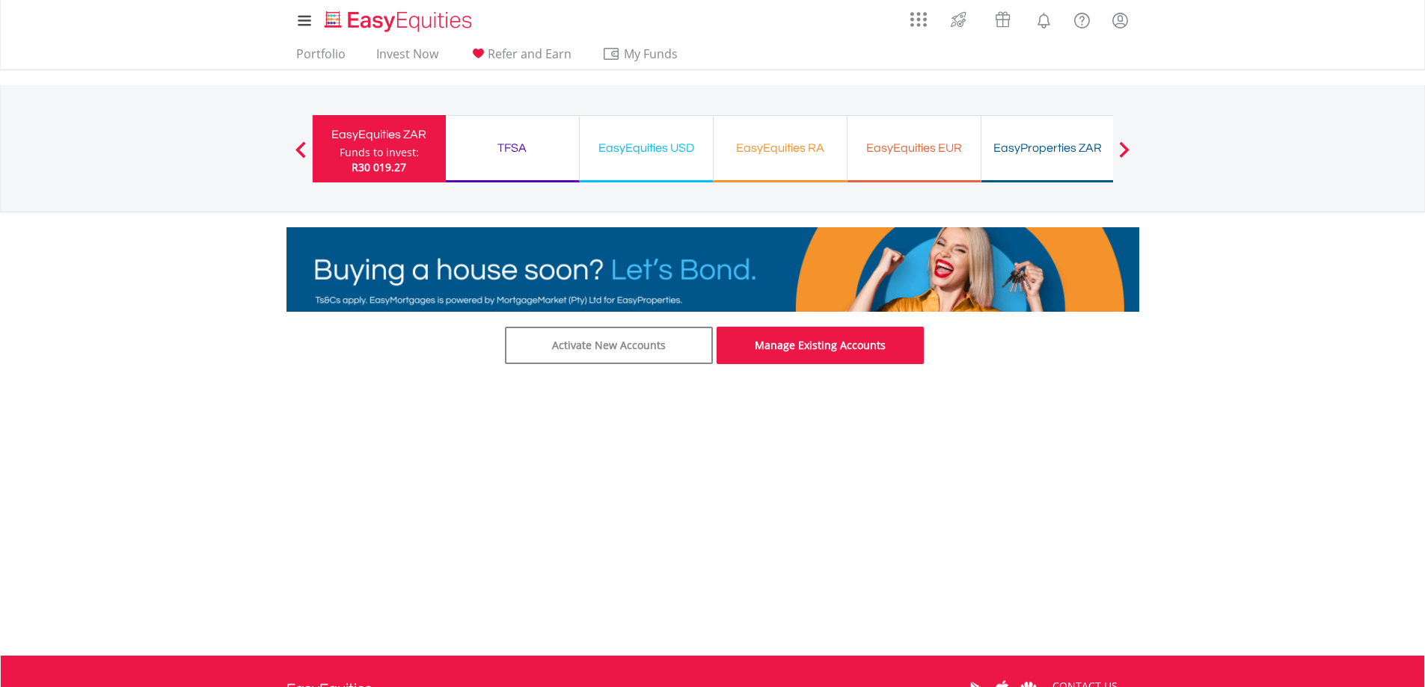
click at [820, 340] on link "Manage Existing Accounts" at bounding box center [820, 345] width 208 height 37
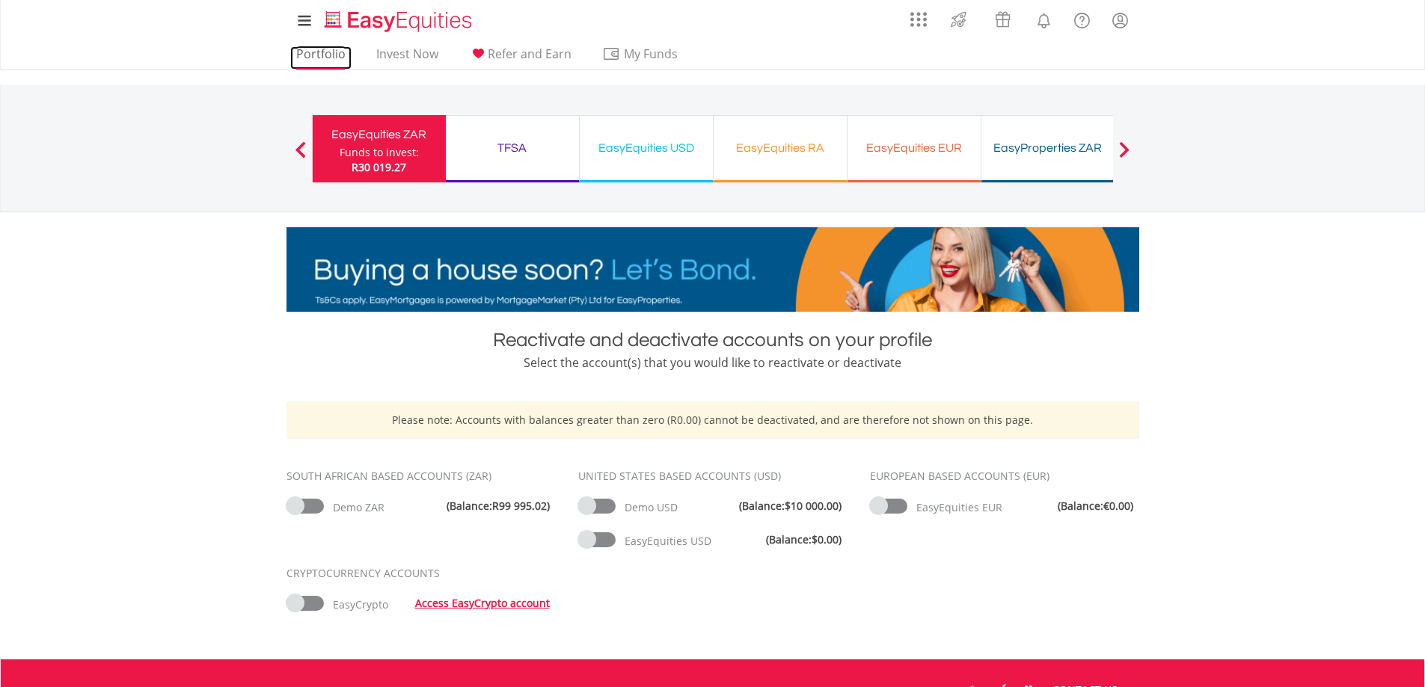
click at [312, 57] on link "Portfolio" at bounding box center [320, 57] width 61 height 23
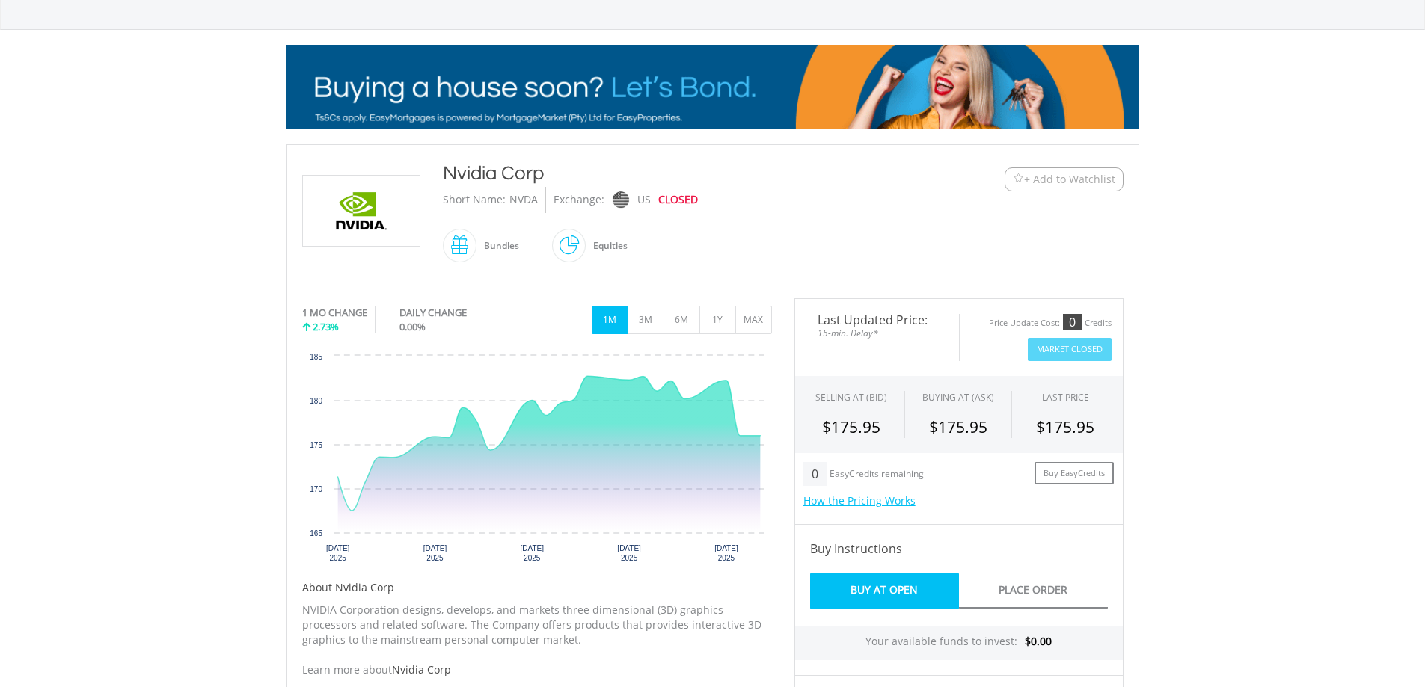
scroll to position [224, 0]
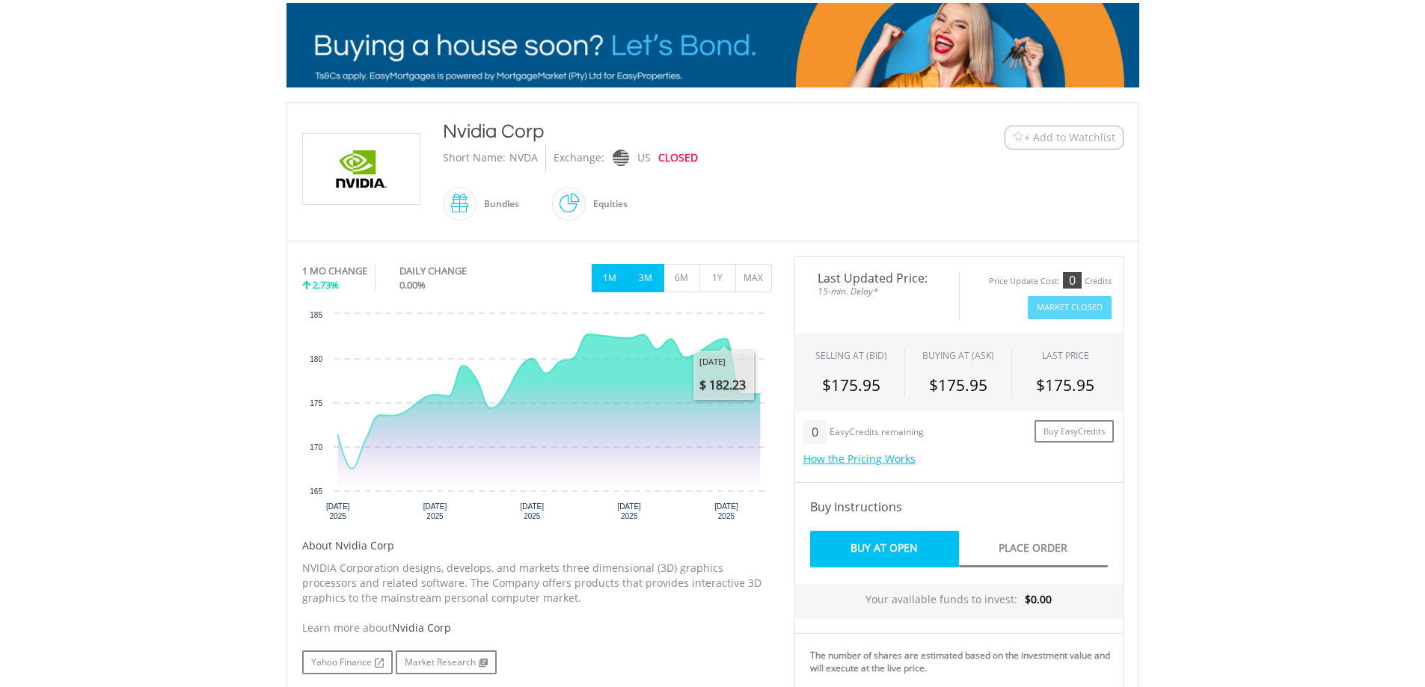
click at [657, 273] on button "3M" at bounding box center [645, 278] width 37 height 28
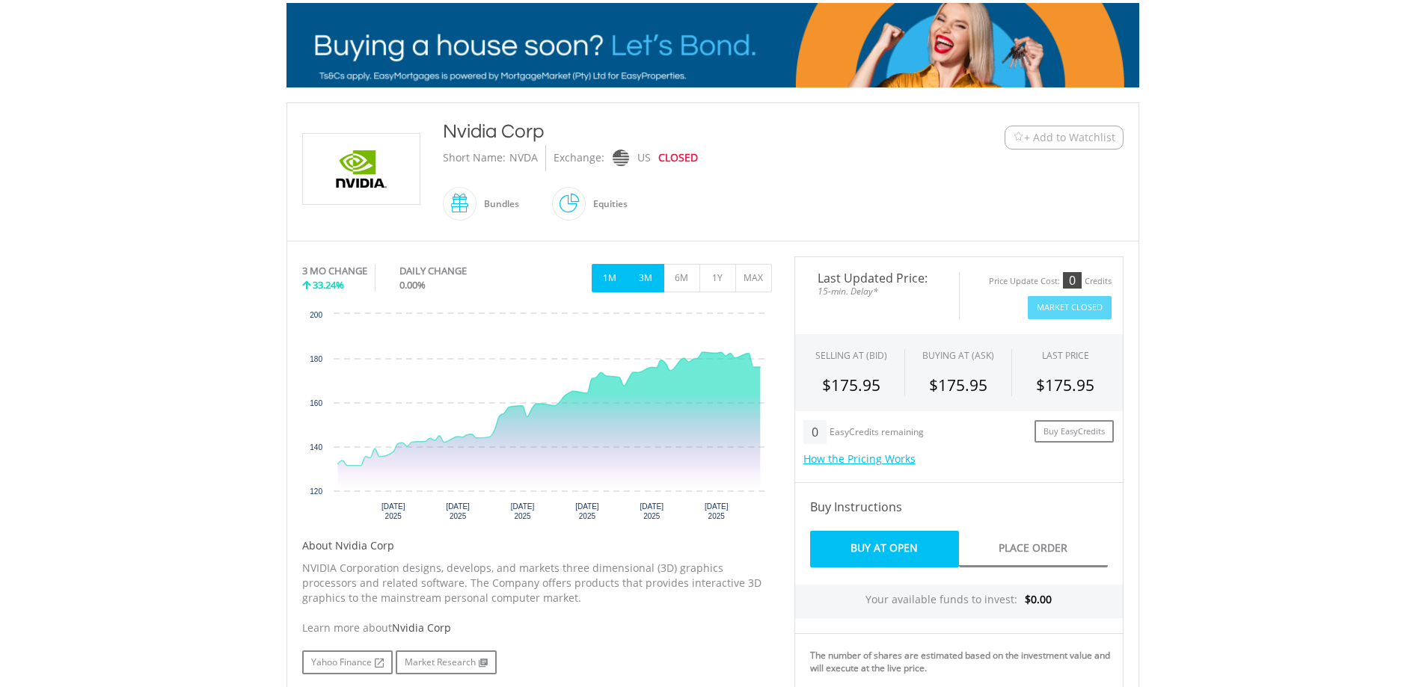
click at [606, 280] on button "1M" at bounding box center [610, 278] width 37 height 28
